Goal: Task Accomplishment & Management: Use online tool/utility

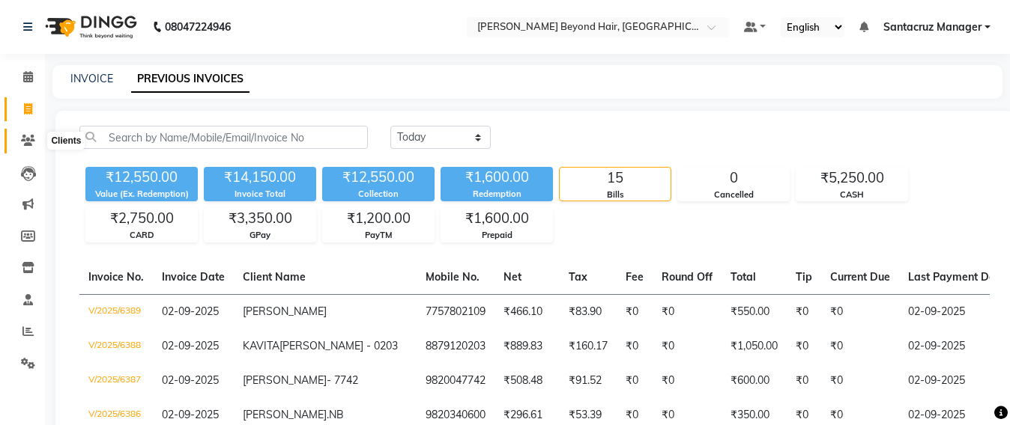
click at [22, 140] on icon at bounding box center [28, 140] width 14 height 11
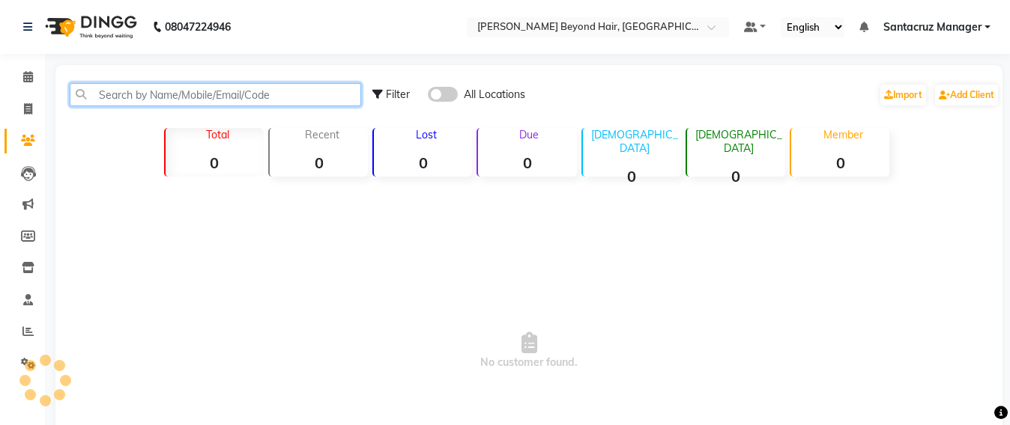
click at [167, 86] on input "text" at bounding box center [215, 94] width 291 height 23
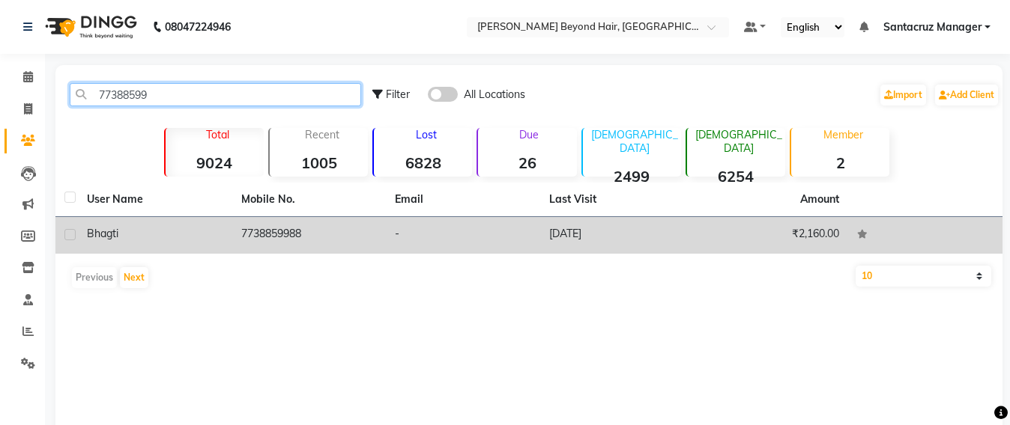
type input "77388599"
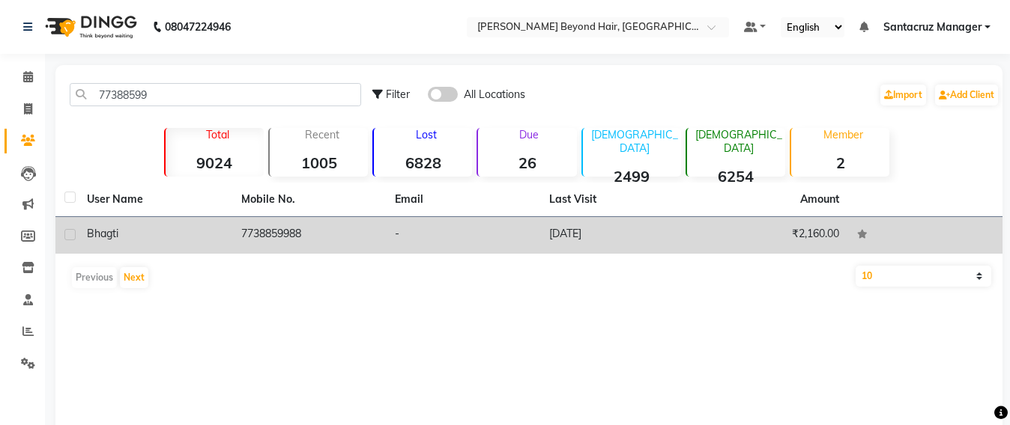
click at [338, 237] on td "7738859988" at bounding box center [309, 235] width 154 height 37
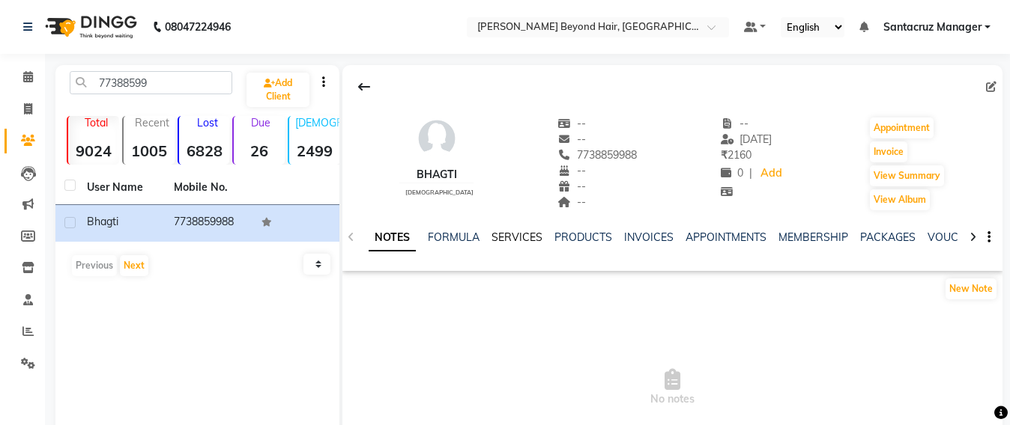
click at [518, 231] on link "SERVICES" at bounding box center [516, 237] width 51 height 13
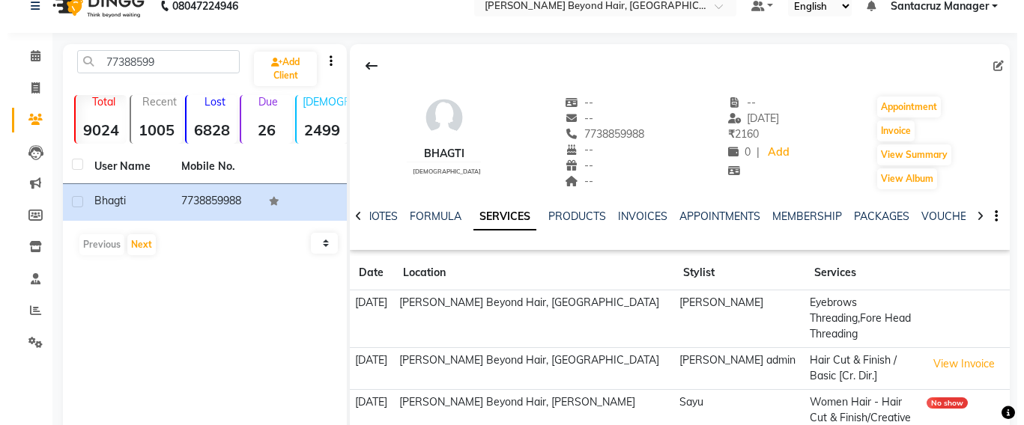
scroll to position [18, 0]
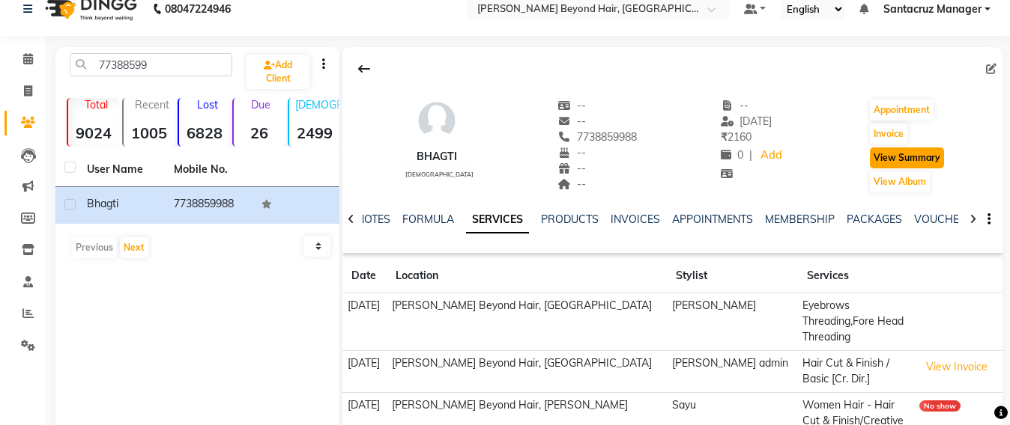
click at [900, 160] on button "View Summary" at bounding box center [907, 158] width 74 height 21
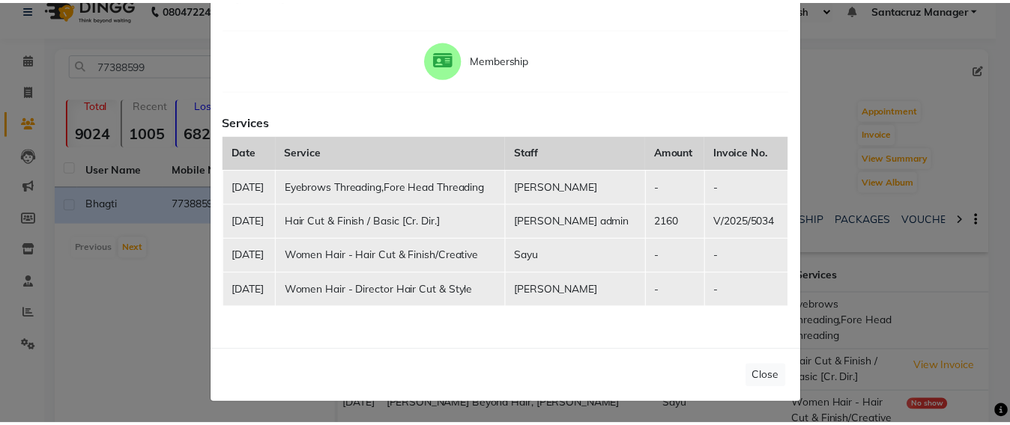
scroll to position [210, 0]
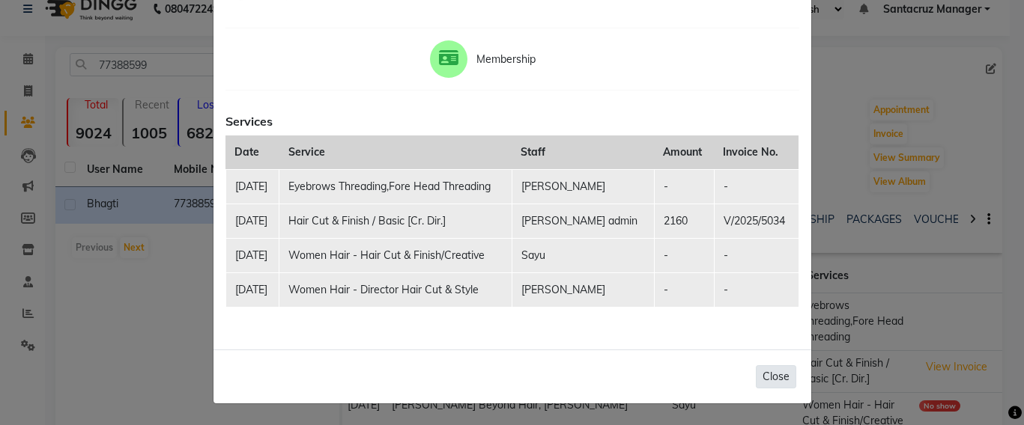
click at [767, 371] on button "Close" at bounding box center [776, 377] width 40 height 23
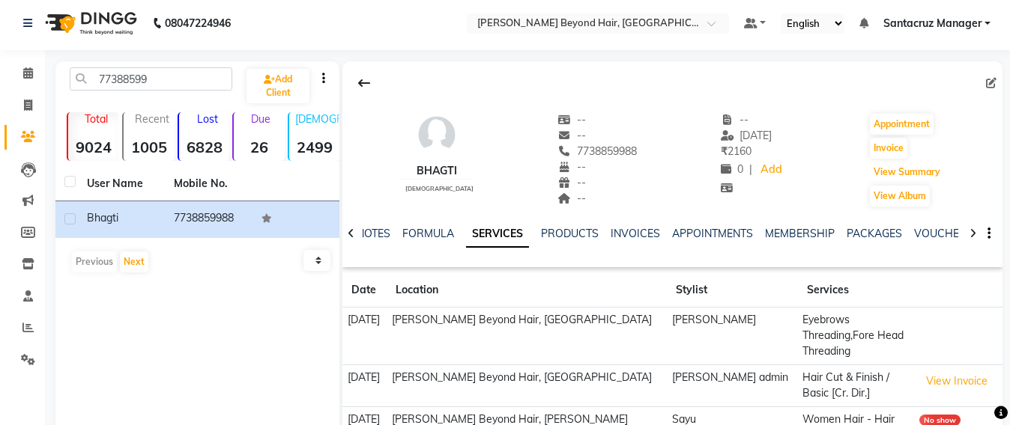
scroll to position [0, 0]
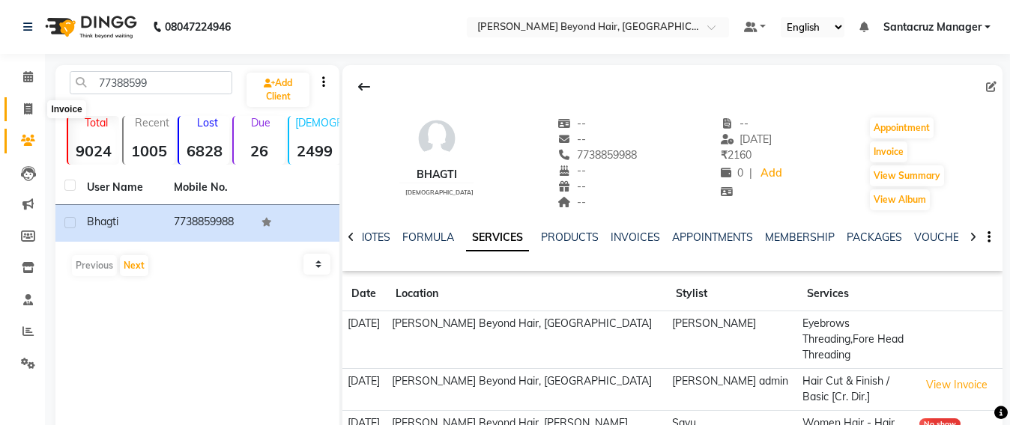
click at [34, 109] on span at bounding box center [28, 109] width 26 height 17
select select "service"
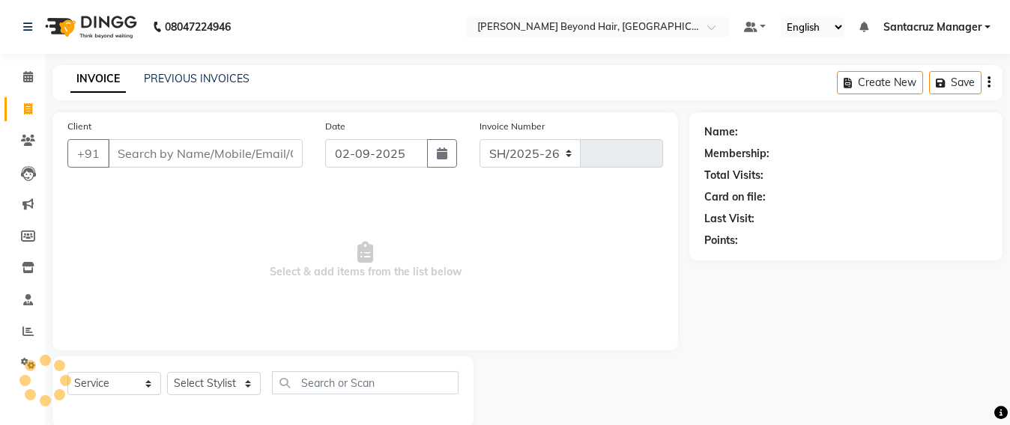
select select "6357"
type input "6390"
